Goal: Transaction & Acquisition: Purchase product/service

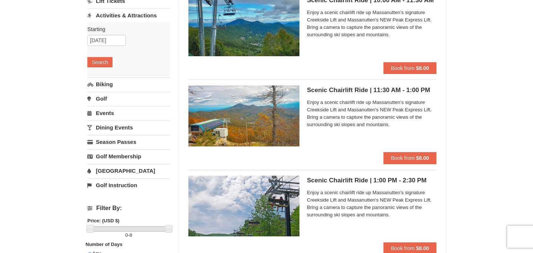
scroll to position [14, 0]
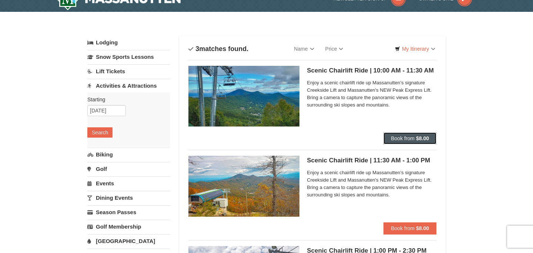
click at [407, 139] on span "Book from" at bounding box center [403, 138] width 24 height 6
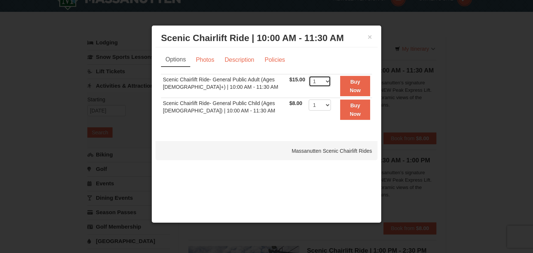
click at [324, 82] on select "1 2 3 4 5 6 7 8 9 10 11 12 13 14 15 16 17 18 19 20 21 22" at bounding box center [320, 81] width 22 height 11
select select "2"
click at [309, 76] on select "1 2 3 4 5 6 7 8 9 10 11 12 13 14 15 16 17 18 19 20 21 22" at bounding box center [320, 81] width 22 height 11
click at [350, 84] on strong "Buy Now" at bounding box center [355, 86] width 11 height 14
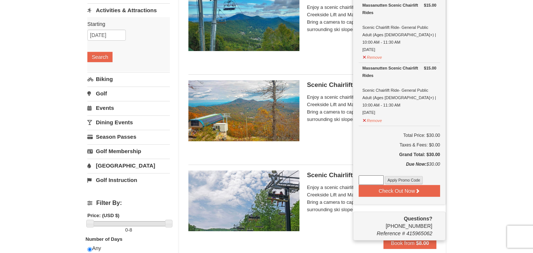
scroll to position [90, 0]
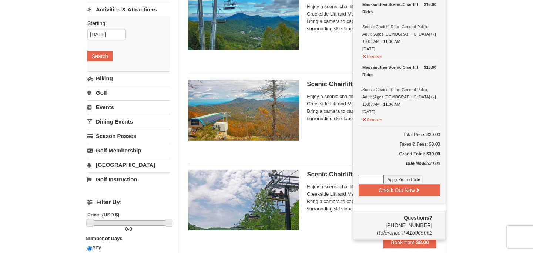
click at [456, 106] on div "× Categories List Filter My Itinerary (2) Check Out Now Scenic Lift Ride $15.00…" at bounding box center [266, 195] width 533 height 519
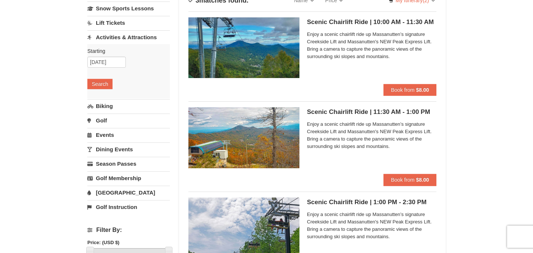
scroll to position [14, 0]
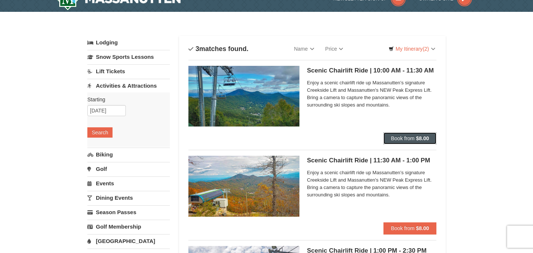
click at [399, 137] on span "Book from" at bounding box center [403, 138] width 24 height 6
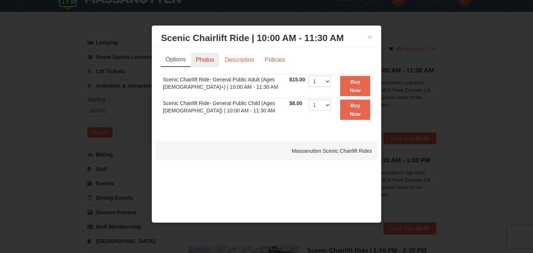
click at [213, 58] on link "Photos" at bounding box center [205, 60] width 28 height 14
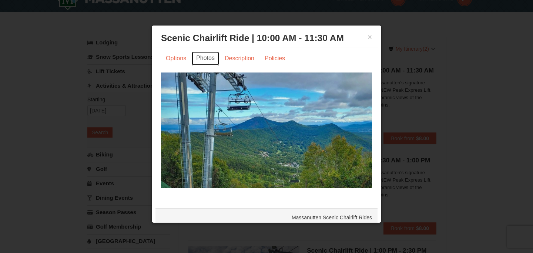
scroll to position [0, 0]
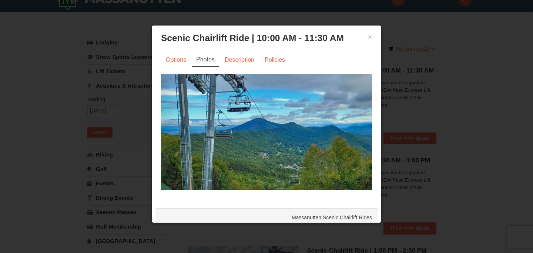
click at [245, 51] on div "Options Photos Description Policies Sorry, no matches found. Please remove some…" at bounding box center [266, 124] width 222 height 154
click at [244, 56] on link "Description" at bounding box center [239, 60] width 39 height 14
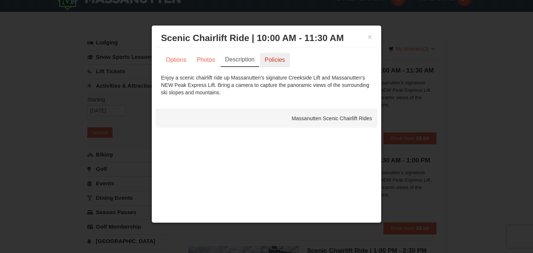
click at [268, 60] on link "Policies" at bounding box center [275, 60] width 30 height 14
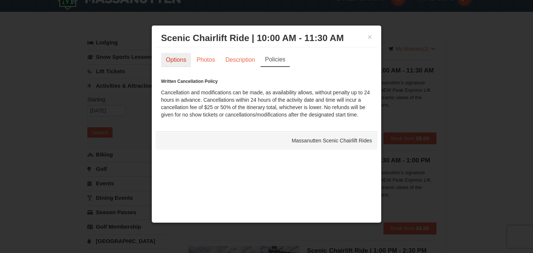
click at [175, 58] on link "Options" at bounding box center [176, 60] width 30 height 14
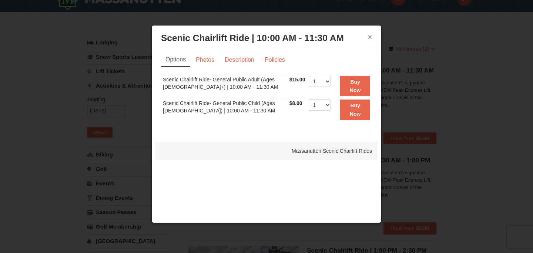
click at [370, 36] on button "×" at bounding box center [370, 36] width 4 height 7
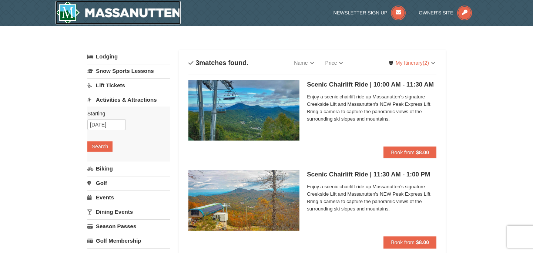
click at [106, 13] on img at bounding box center [118, 13] width 125 height 24
